Goal: Find specific page/section: Find specific page/section

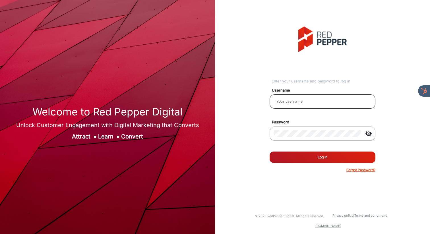
click at [315, 103] on input "email" at bounding box center [322, 101] width 97 height 7
type input "[PERSON_NAME]"
click at [317, 157] on button "Log In" at bounding box center [323, 157] width 106 height 11
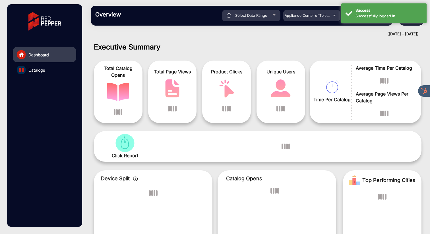
scroll to position [4, 0]
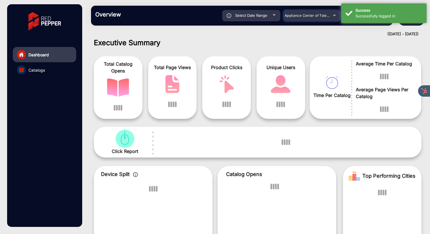
click at [305, 15] on span "Appliance Center of Toledo, Inc." at bounding box center [312, 15] width 54 height 4
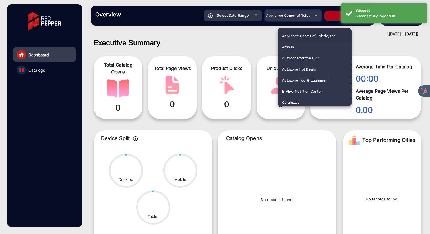
scroll to position [268, 0]
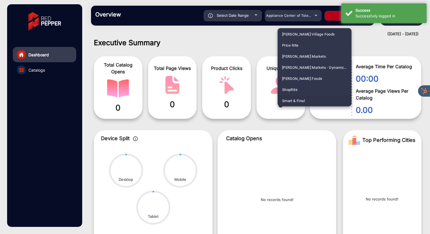
click at [303, 99] on span "Smart & Final" at bounding box center [293, 100] width 23 height 11
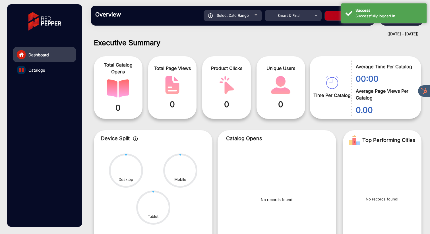
click at [334, 17] on button "Apply" at bounding box center [348, 16] width 46 height 10
type input "[DATE]"
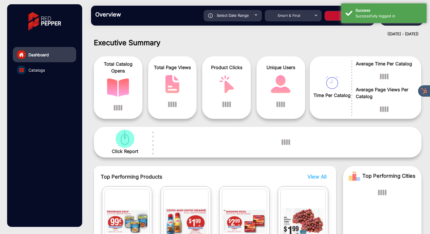
click at [339, 16] on button "Apply" at bounding box center [348, 16] width 46 height 10
type input "[DATE]"
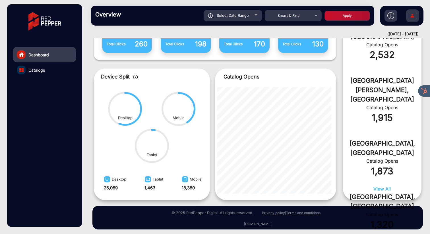
scroll to position [234, 0]
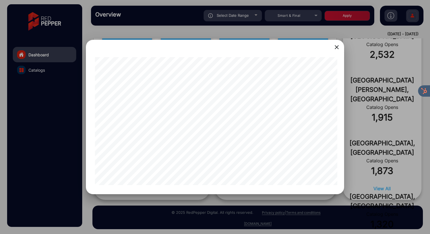
click at [338, 47] on mat-icon "close" at bounding box center [337, 47] width 7 height 7
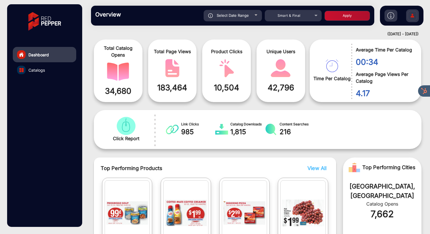
scroll to position [0, 0]
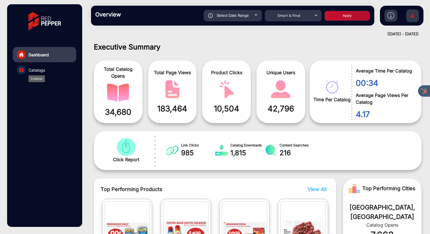
click at [41, 69] on span "Catalogs" at bounding box center [36, 70] width 17 height 6
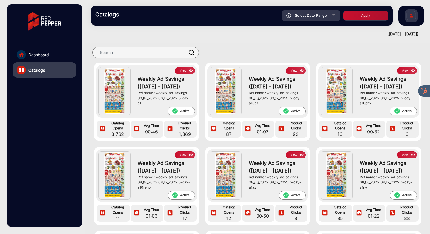
click at [224, 94] on img at bounding box center [225, 91] width 21 height 46
click at [295, 69] on button "View" at bounding box center [296, 70] width 20 height 7
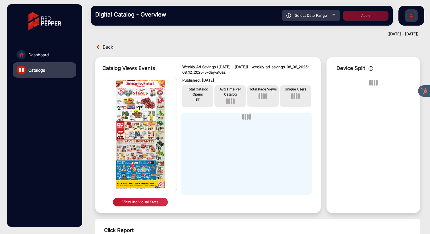
scroll to position [4, 0]
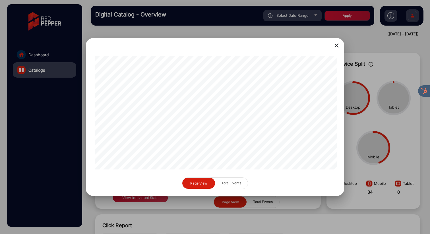
click at [231, 183] on span "Total Events" at bounding box center [231, 183] width 26 height 11
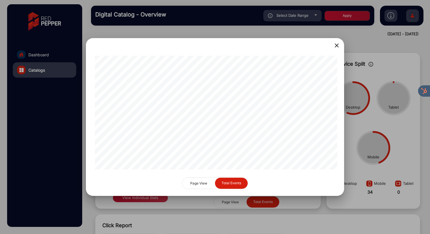
click at [198, 183] on span "Page View" at bounding box center [198, 183] width 17 height 4
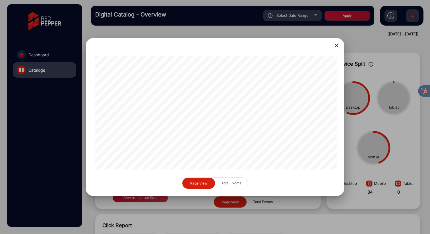
click at [337, 43] on mat-icon "close" at bounding box center [337, 45] width 7 height 7
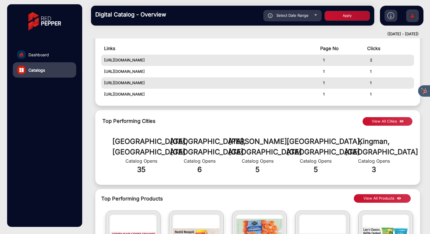
scroll to position [0, 0]
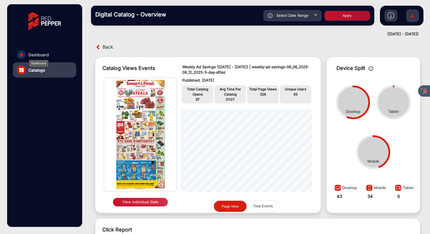
click at [38, 54] on span "Dashboard" at bounding box center [38, 55] width 20 height 6
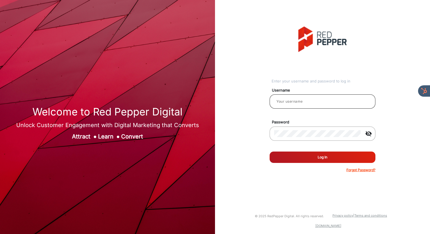
click at [310, 103] on input "email" at bounding box center [322, 101] width 97 height 7
type input "[PERSON_NAME]"
click at [312, 157] on button "Log In" at bounding box center [323, 157] width 106 height 11
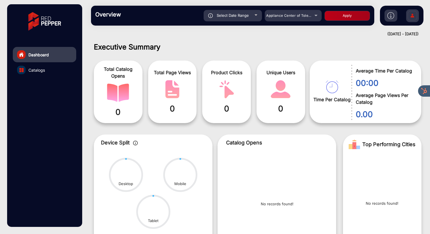
scroll to position [4, 0]
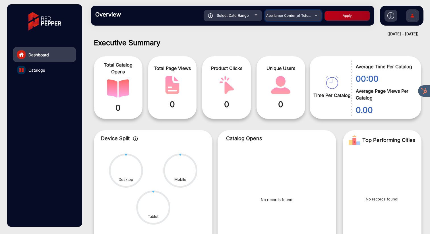
click at [308, 19] on mat-select "Appliance Center of Toledo, Inc." at bounding box center [293, 15] width 57 height 11
click at [310, 16] on span "Appliance Center of Toledo, Inc." at bounding box center [293, 15] width 54 height 4
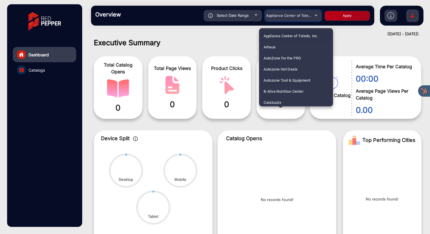
scroll to position [257, 0]
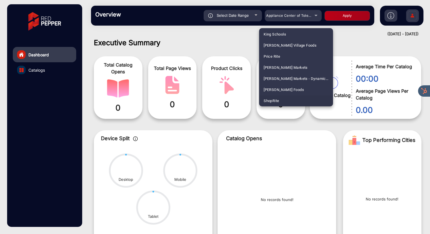
click at [284, 102] on mat-option "ShopRite" at bounding box center [296, 100] width 74 height 11
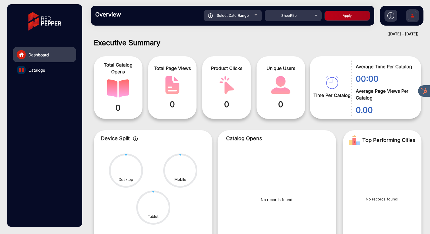
click at [346, 15] on button "Apply" at bounding box center [348, 16] width 46 height 10
type input "[DATE]"
